Goal: Find specific page/section: Find specific page/section

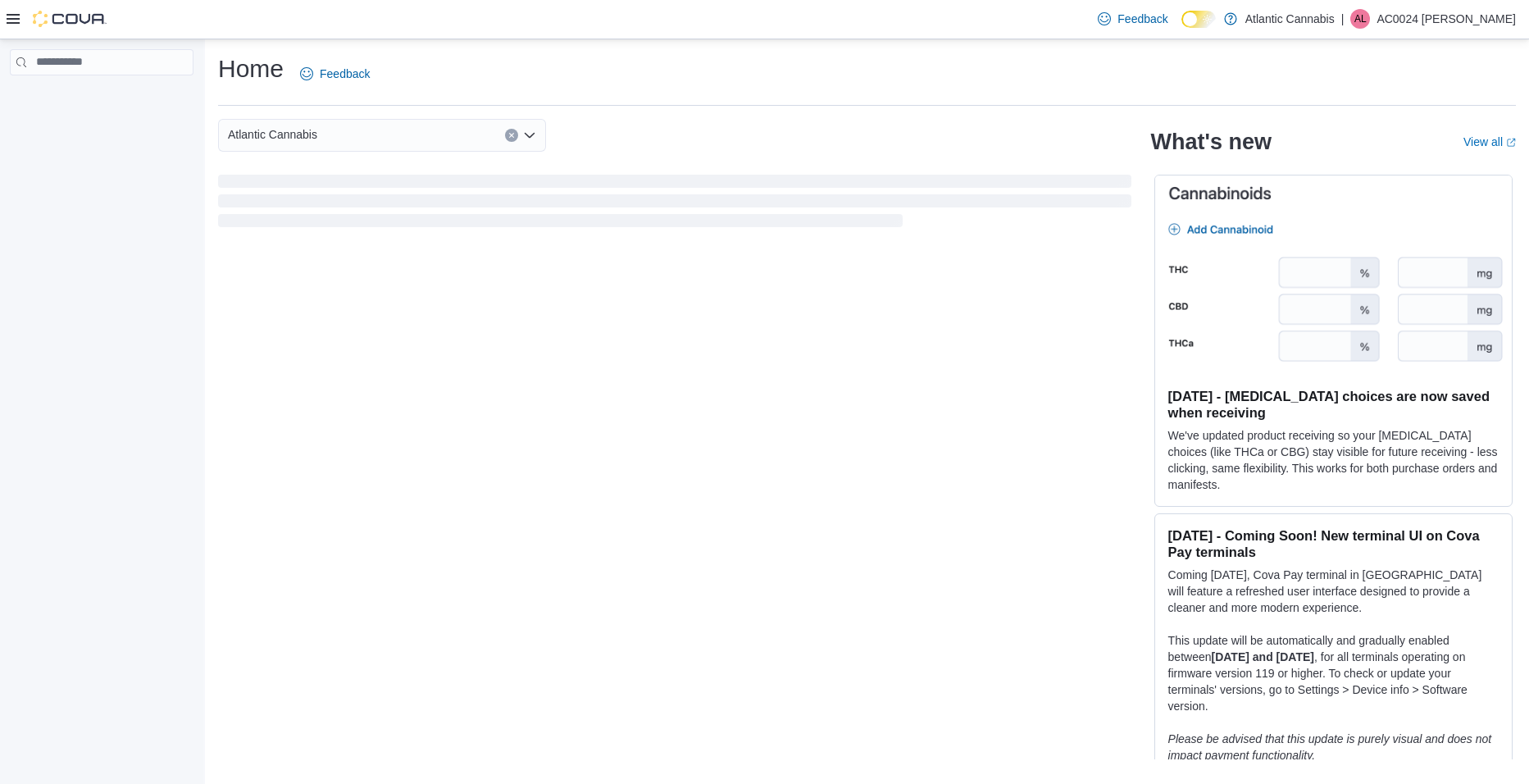
click at [0, 403] on html "Feedback Dark Mode Atlantic Cannabis | AL AC0024 Lalonde Rosalie Home Feedback …" at bounding box center [764, 392] width 1529 height 784
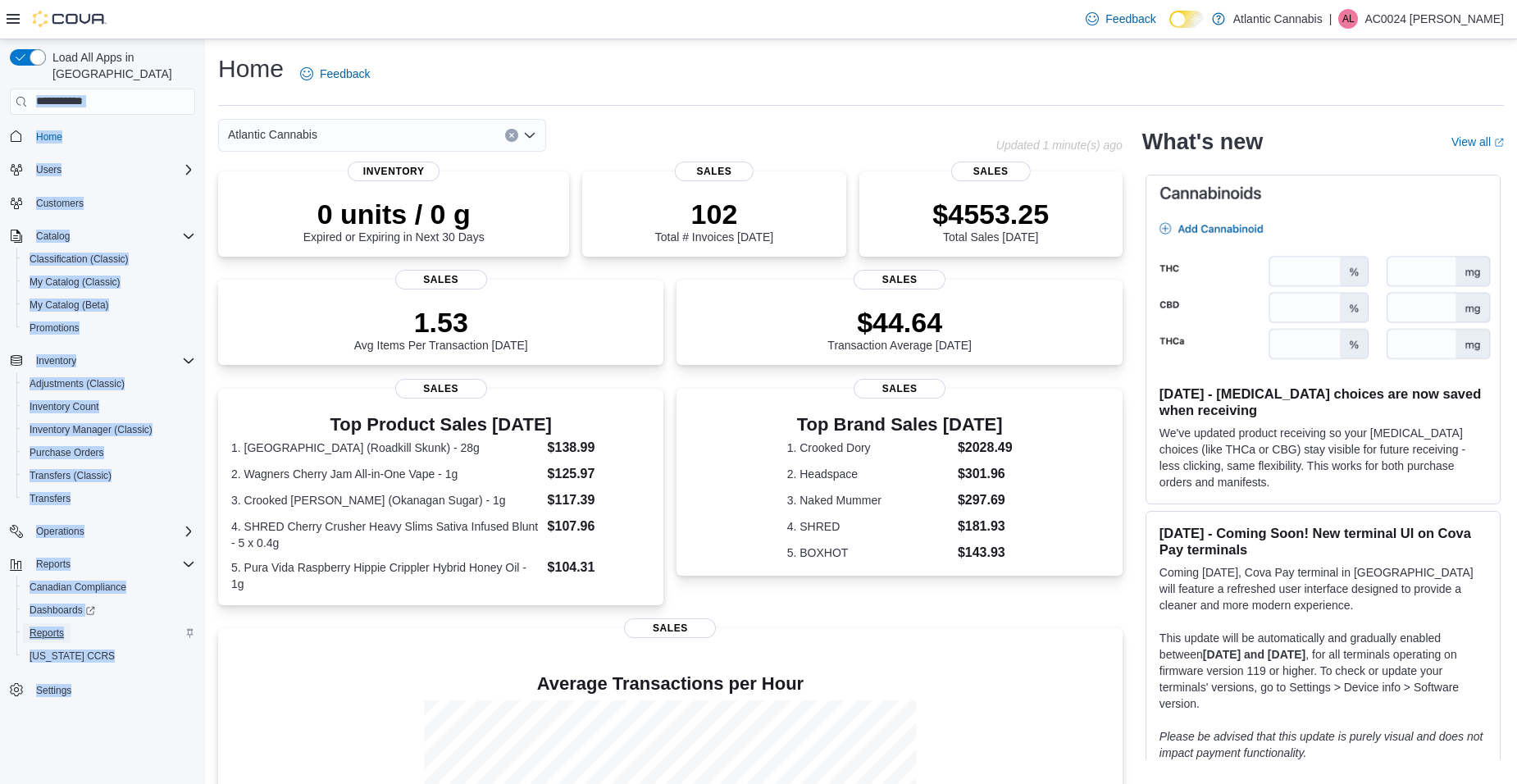
click at [42, 626] on span "Reports" at bounding box center [46, 633] width 34 height 13
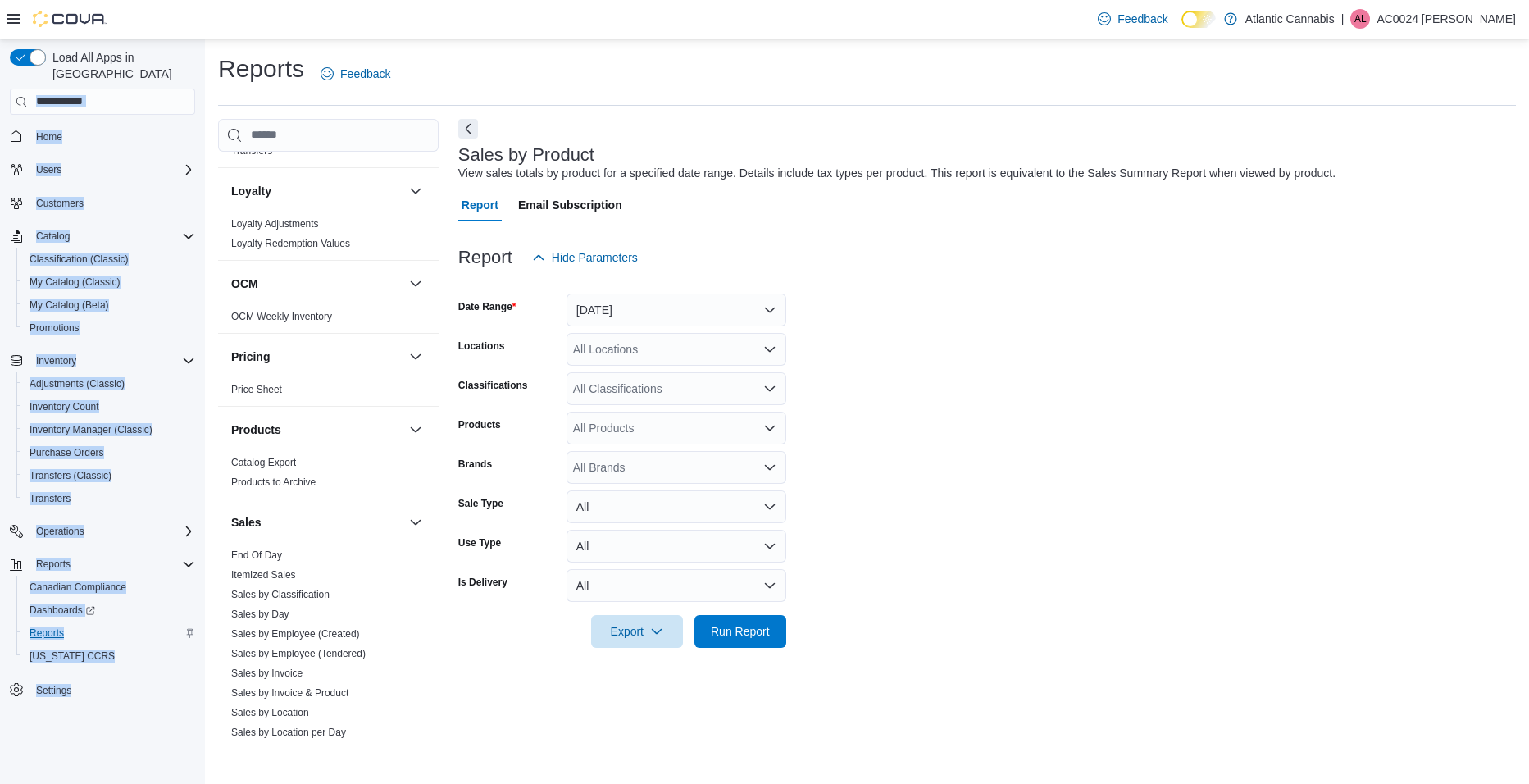
scroll to position [993, 0]
